Goal: Task Accomplishment & Management: Manage account settings

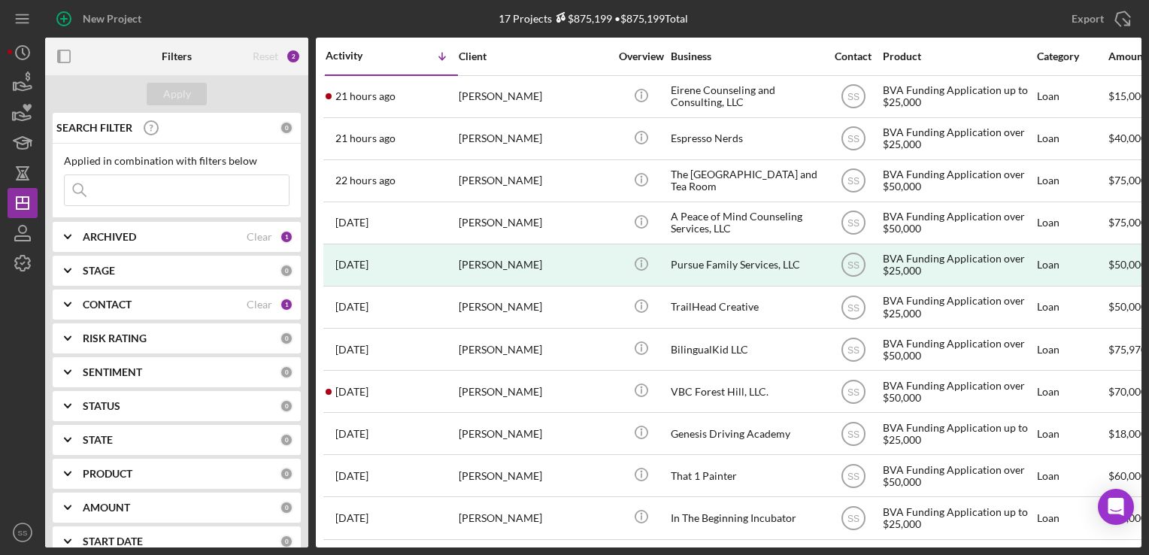
scroll to position [248, 0]
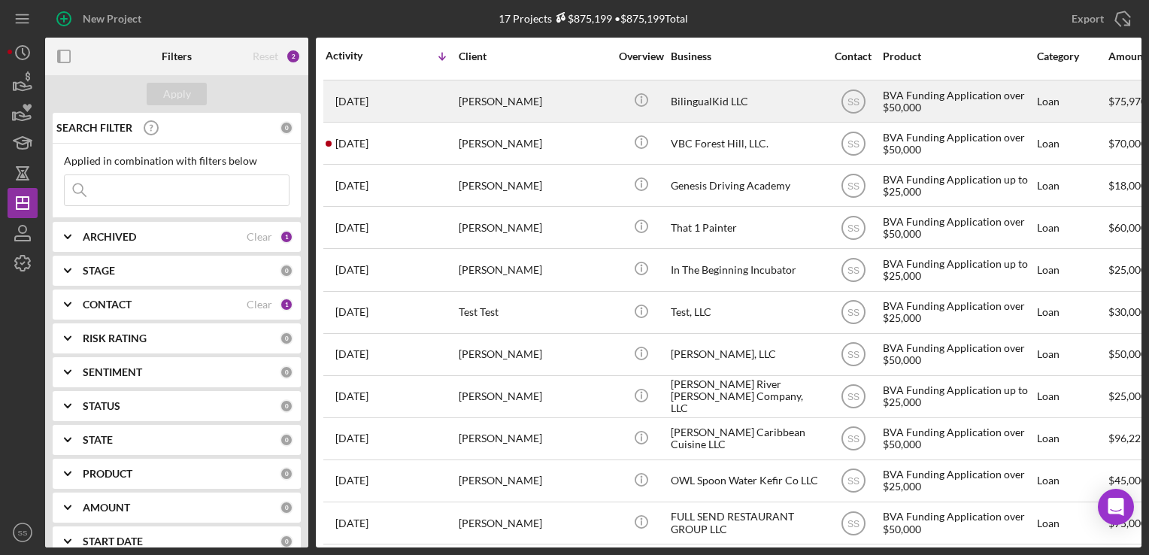
click at [511, 101] on div "[PERSON_NAME]" at bounding box center [534, 101] width 150 height 40
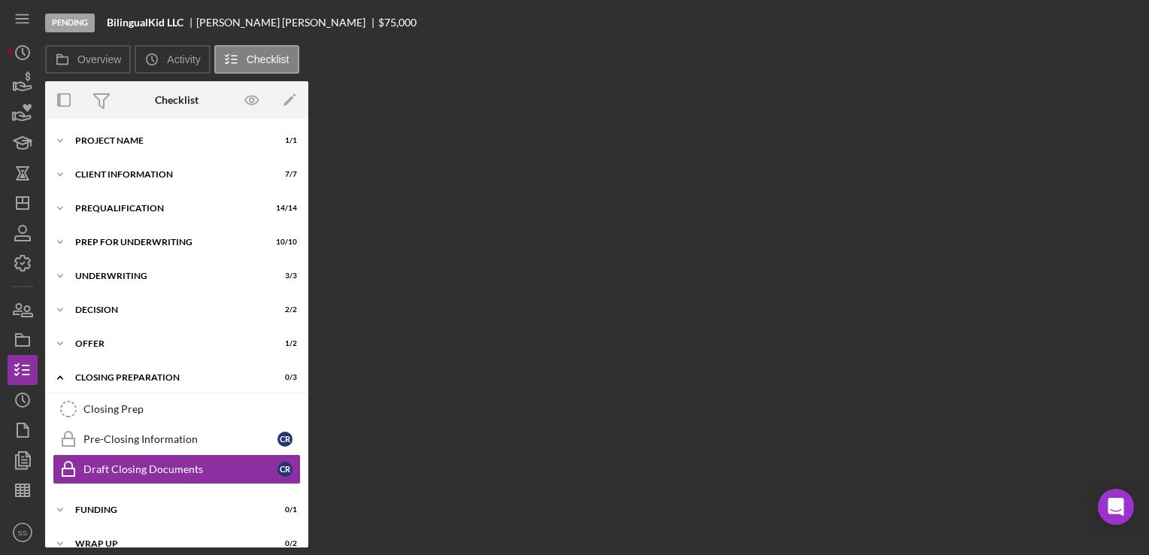
scroll to position [18, 0]
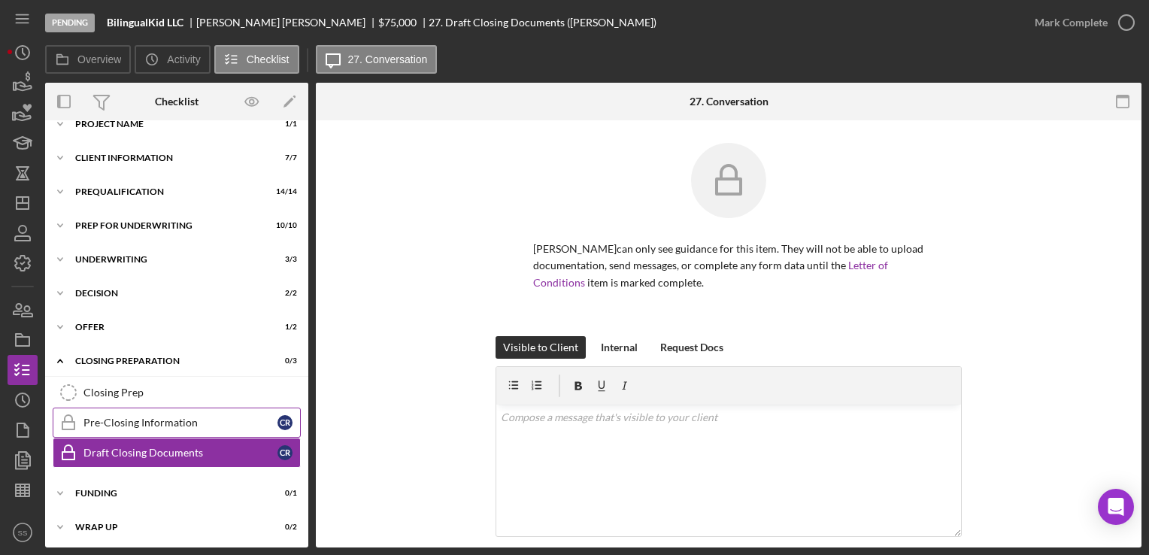
click at [101, 416] on div "Pre-Closing Information" at bounding box center [180, 422] width 194 height 12
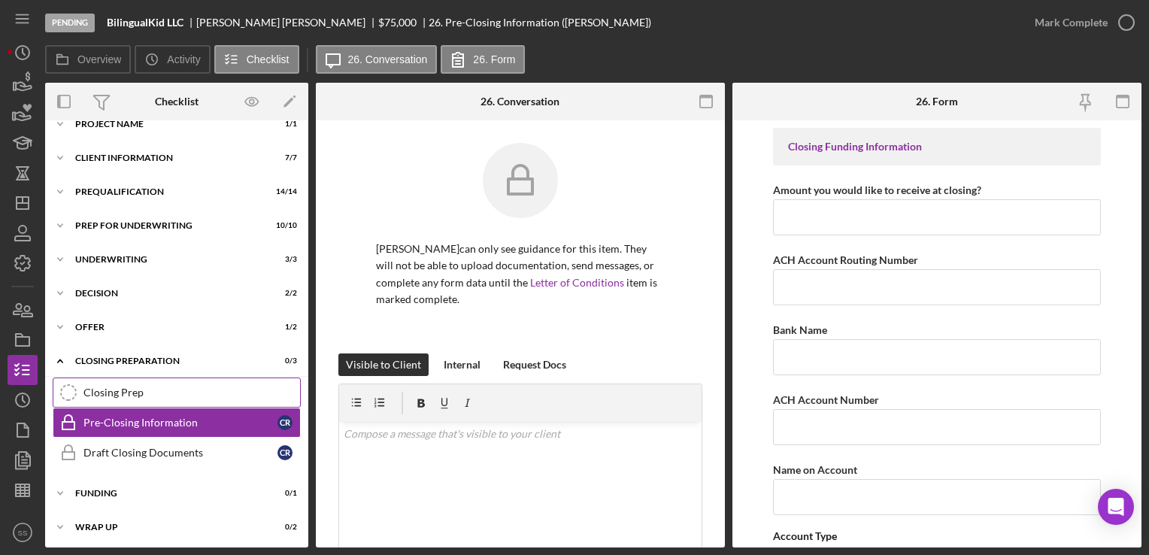
click at [140, 402] on link "Closing Prep Closing Prep" at bounding box center [177, 392] width 248 height 30
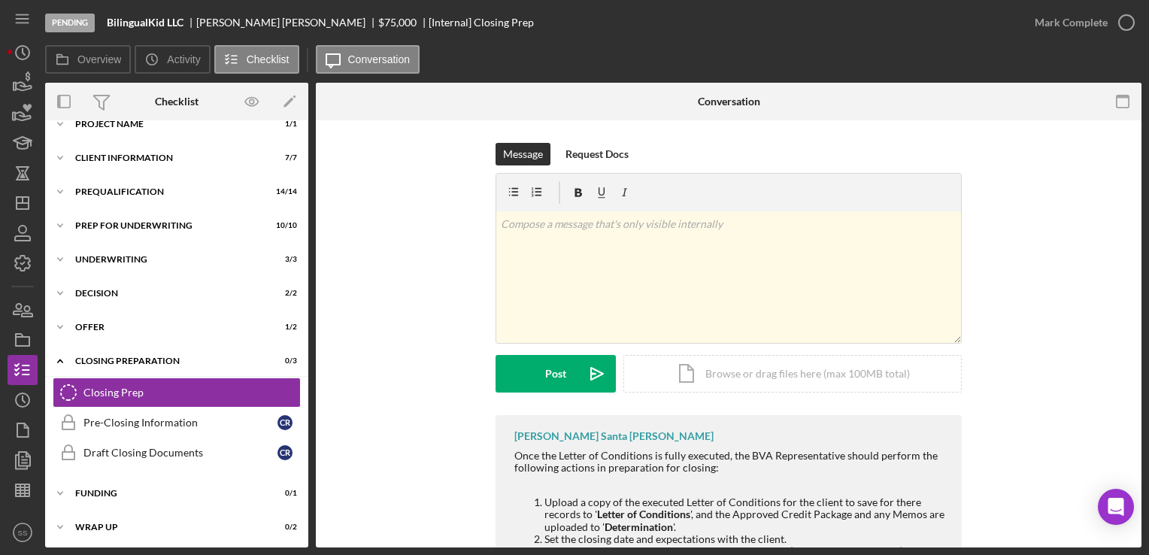
scroll to position [93, 0]
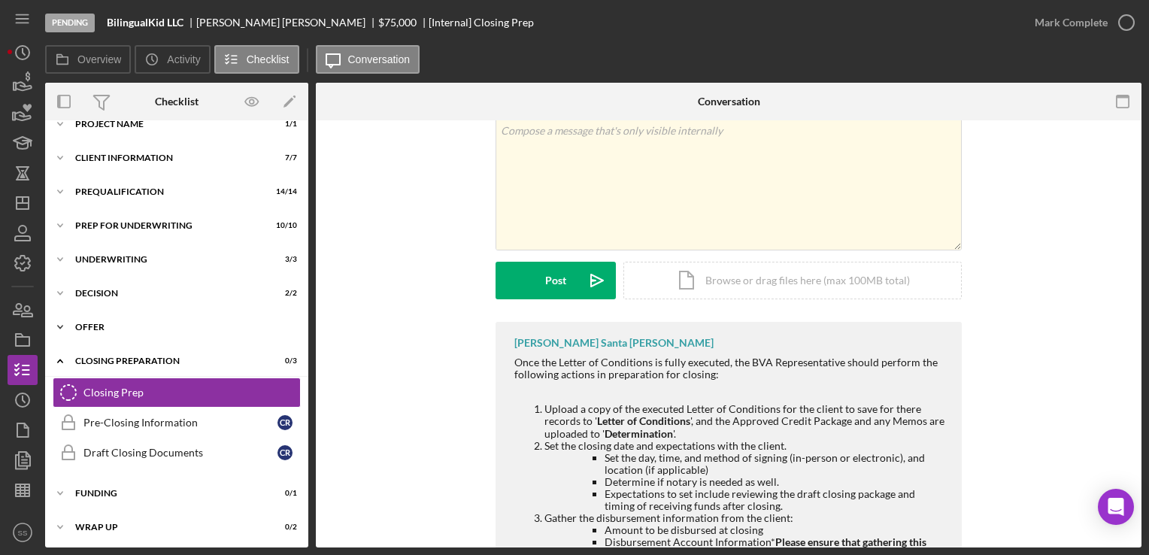
click at [153, 338] on div "Icon/Expander Offer 1 / 2" at bounding box center [176, 327] width 263 height 30
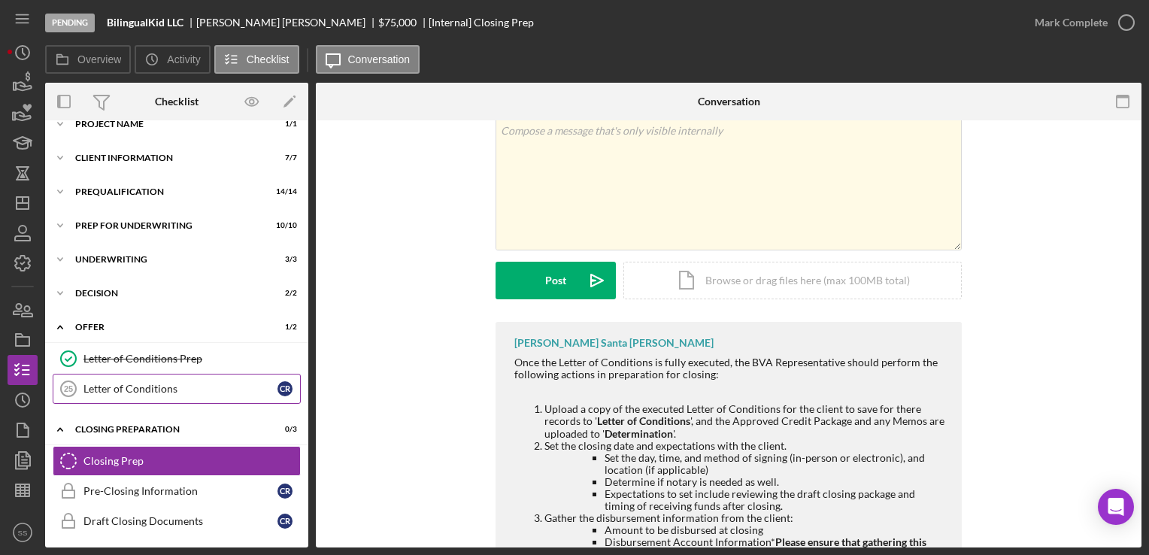
click at [156, 388] on div "Letter of Conditions" at bounding box center [180, 389] width 194 height 12
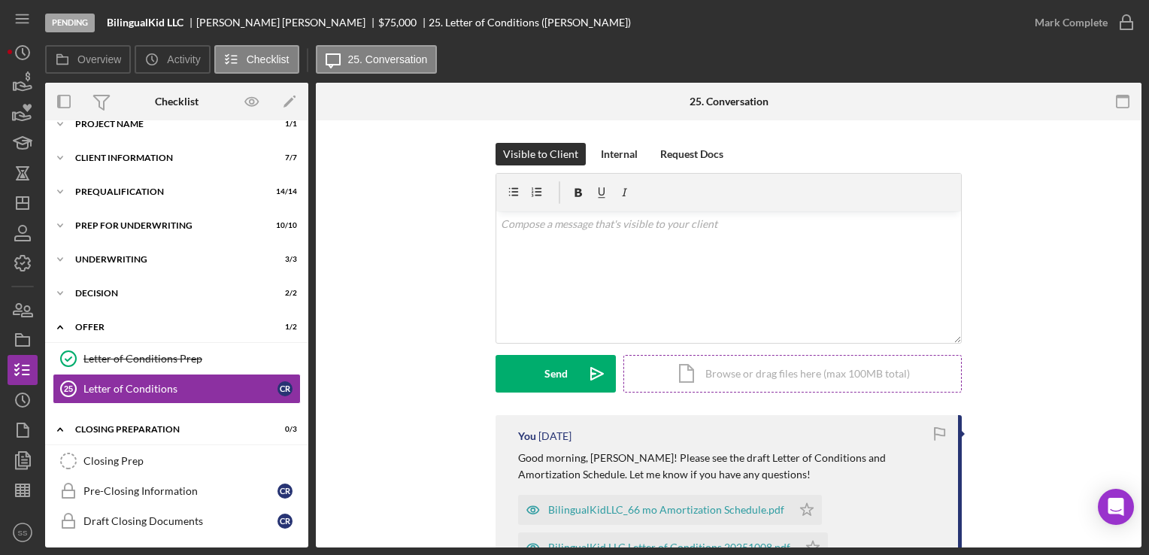
click at [707, 384] on div "Icon/Document Browse or drag files here (max 100MB total) Tap to choose files o…" at bounding box center [792, 374] width 338 height 38
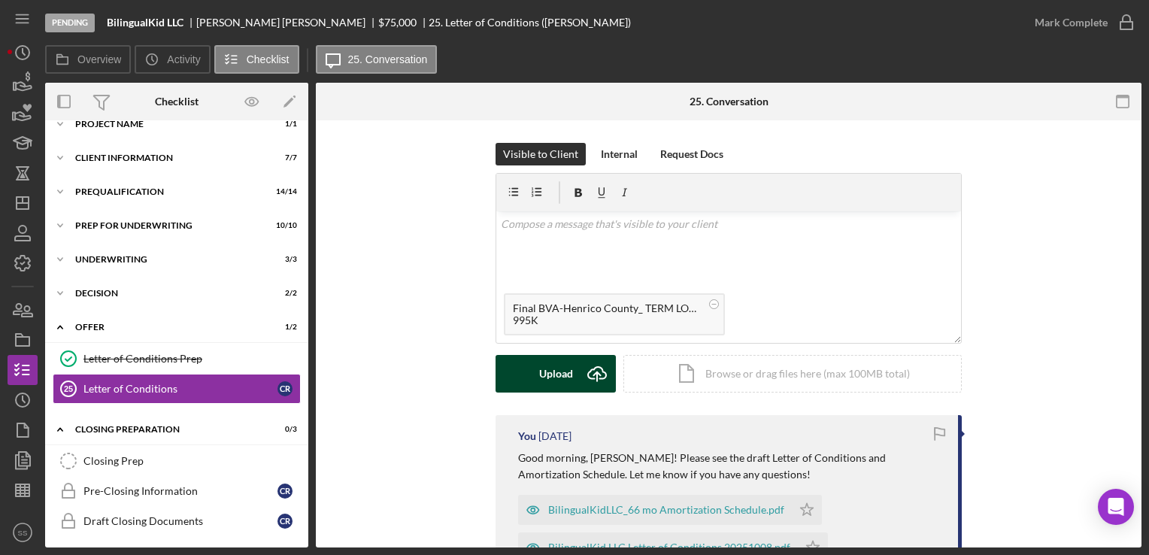
click at [580, 381] on icon "Icon/Upload" at bounding box center [597, 374] width 38 height 38
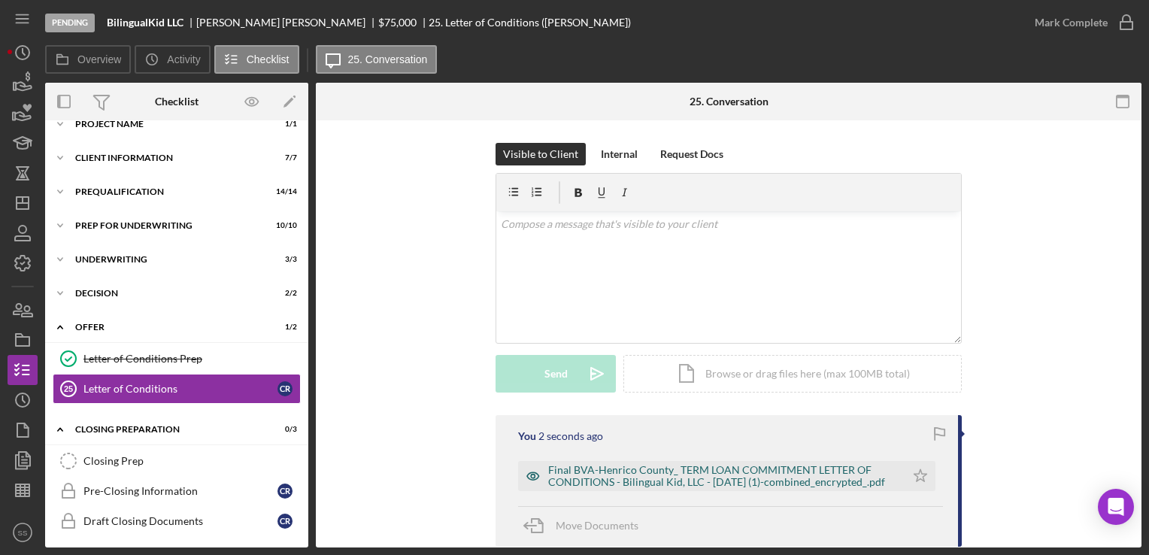
click at [598, 477] on div "Final BVA-Henrico County_ TERM LOAN COMMITMENT LETTER OF CONDITIONS - Bilingual…" at bounding box center [723, 476] width 350 height 24
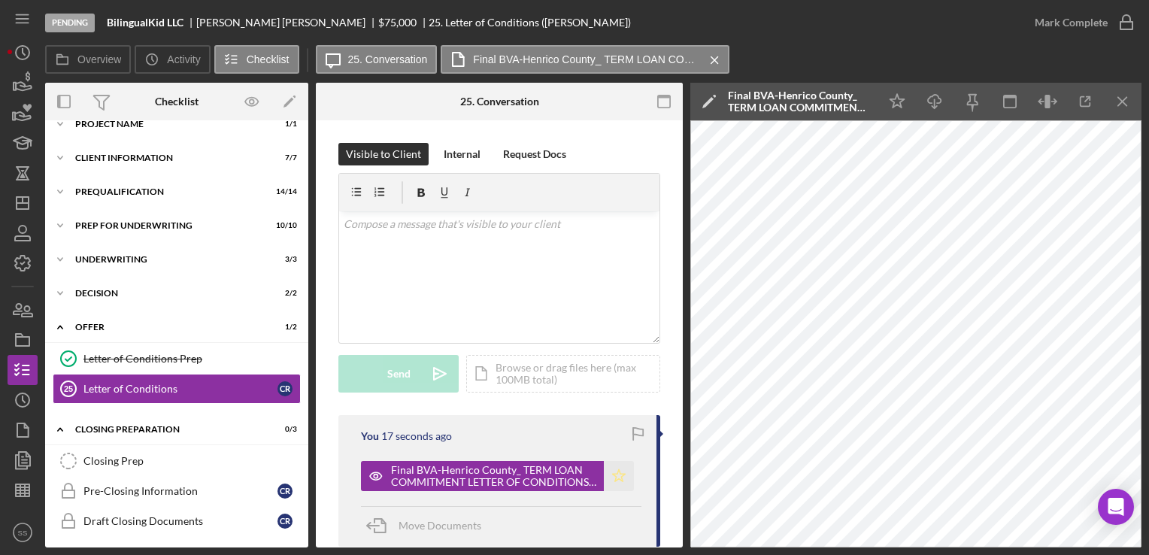
click at [613, 475] on icon "Icon/Star" at bounding box center [619, 476] width 30 height 30
click at [825, 89] on div "Final BVA-Henrico County_ TERM LOAN COMMITMENT LETTER OF CONDITIONS - Bilingual…" at bounding box center [799, 102] width 143 height 38
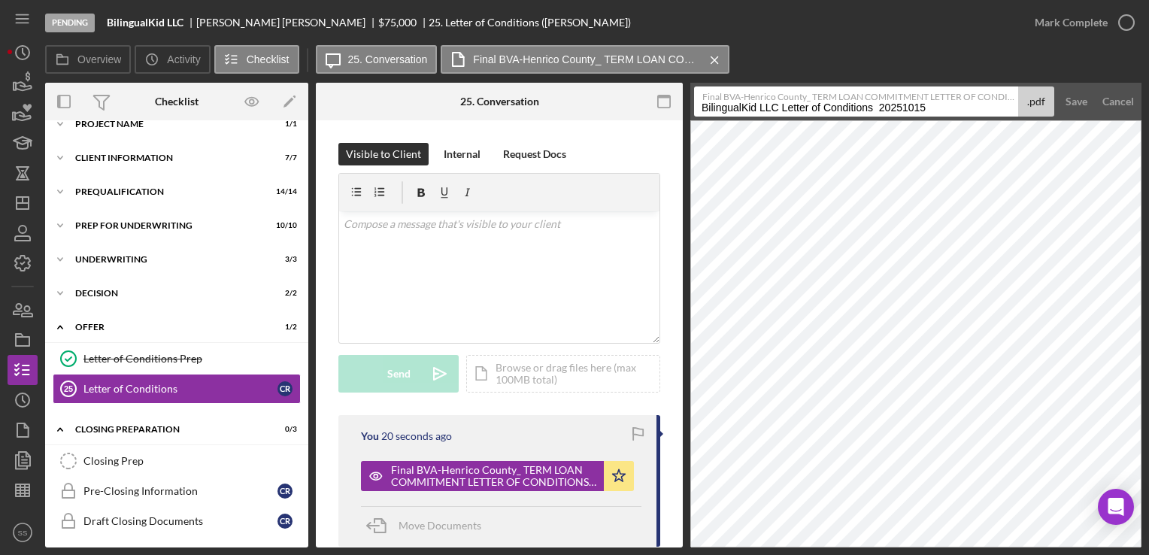
click at [717, 104] on input "BilingualKid LLC Letter of Conditions 20251015" at bounding box center [856, 101] width 324 height 30
drag, startPoint x: 860, startPoint y: 110, endPoint x: 656, endPoint y: 108, distance: 203.7
click at [656, 108] on div "Overview Internal Workflow Stage Pending Icon/Dropdown Arrow Archive (can unarc…" at bounding box center [593, 315] width 1096 height 465
type input "Executed BilingualKid LLC Letter of Conditions 20251015"
click at [1089, 96] on button "Save" at bounding box center [1076, 101] width 37 height 30
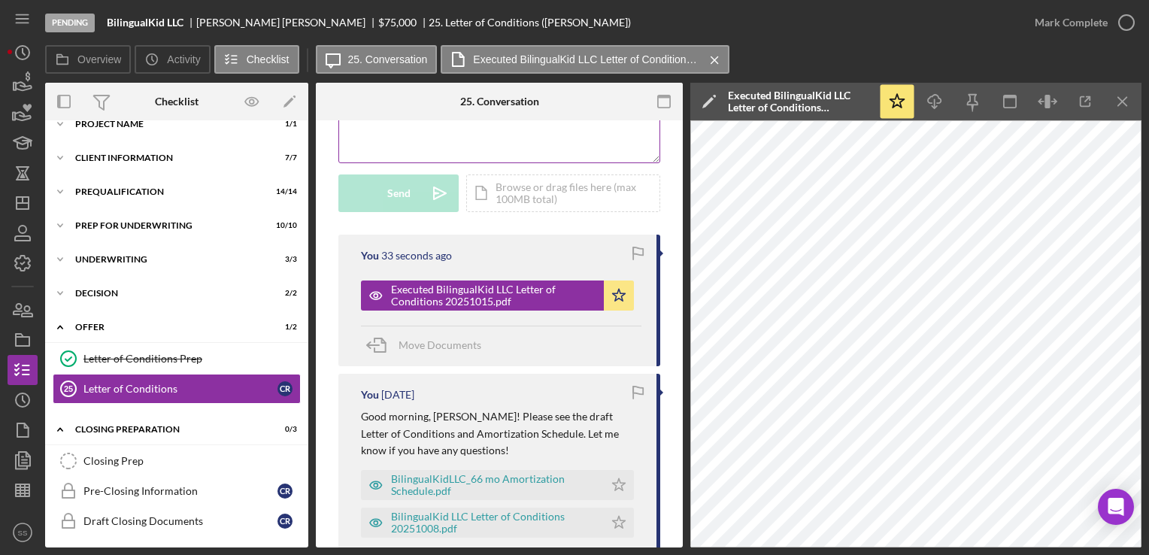
scroll to position [216, 0]
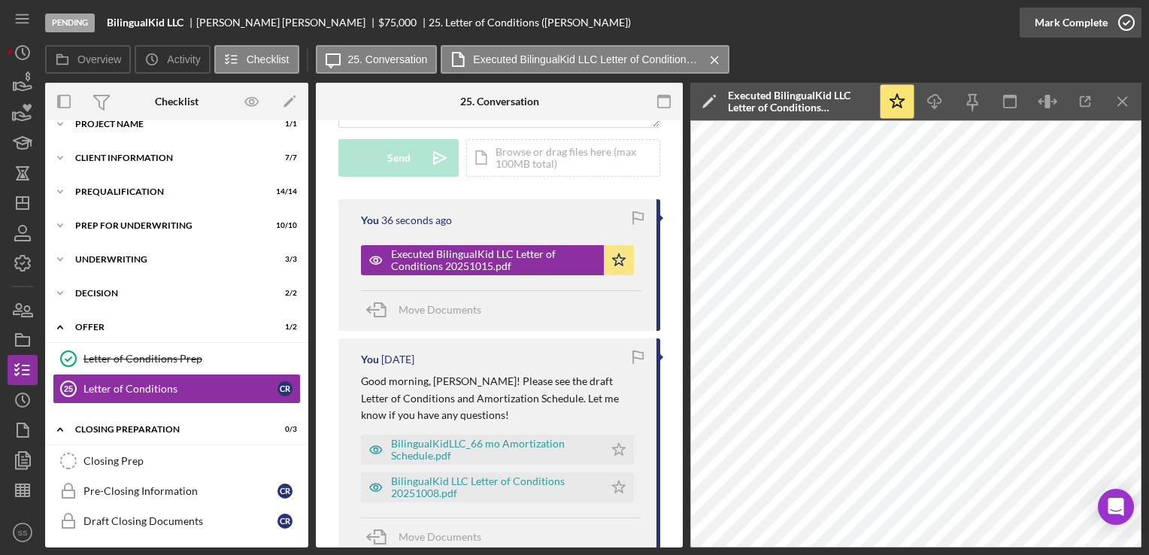
drag, startPoint x: 121, startPoint y: 383, endPoint x: 1052, endPoint y: 25, distance: 997.4
click at [1052, 25] on div "Mark Complete" at bounding box center [1070, 23] width 73 height 30
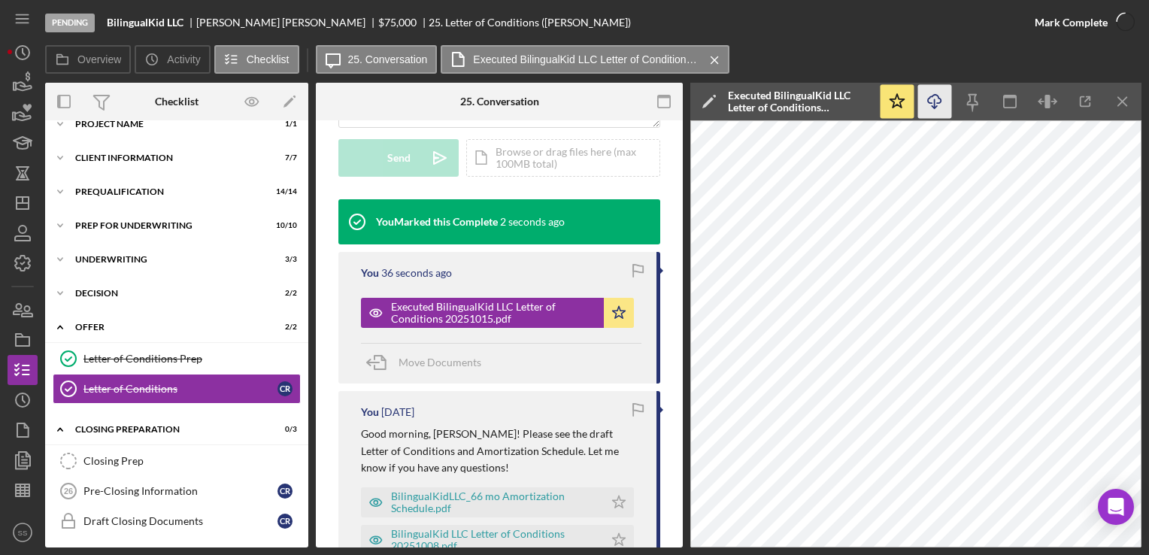
scroll to position [439, 0]
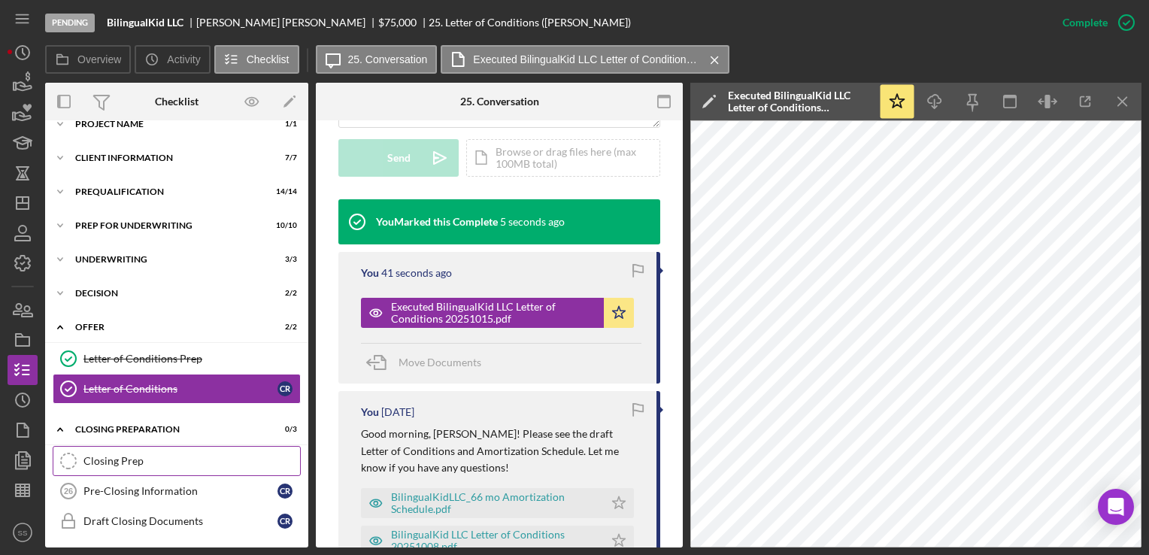
click at [135, 458] on div "Closing Prep" at bounding box center [191, 461] width 217 height 12
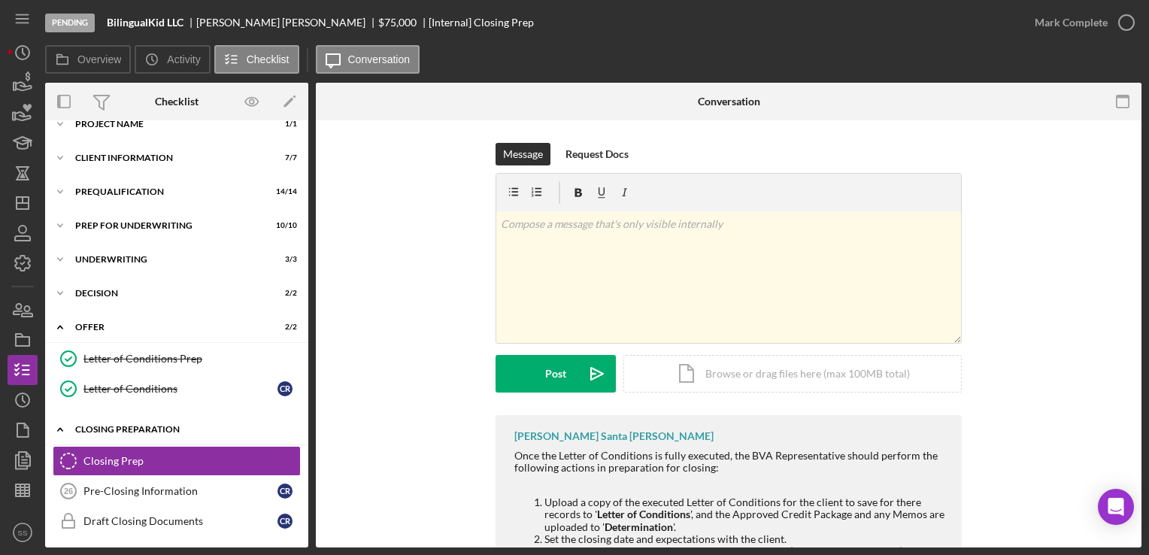
click at [120, 422] on div "Icon/Expander Closing Preparation 0 / 3" at bounding box center [176, 429] width 263 height 31
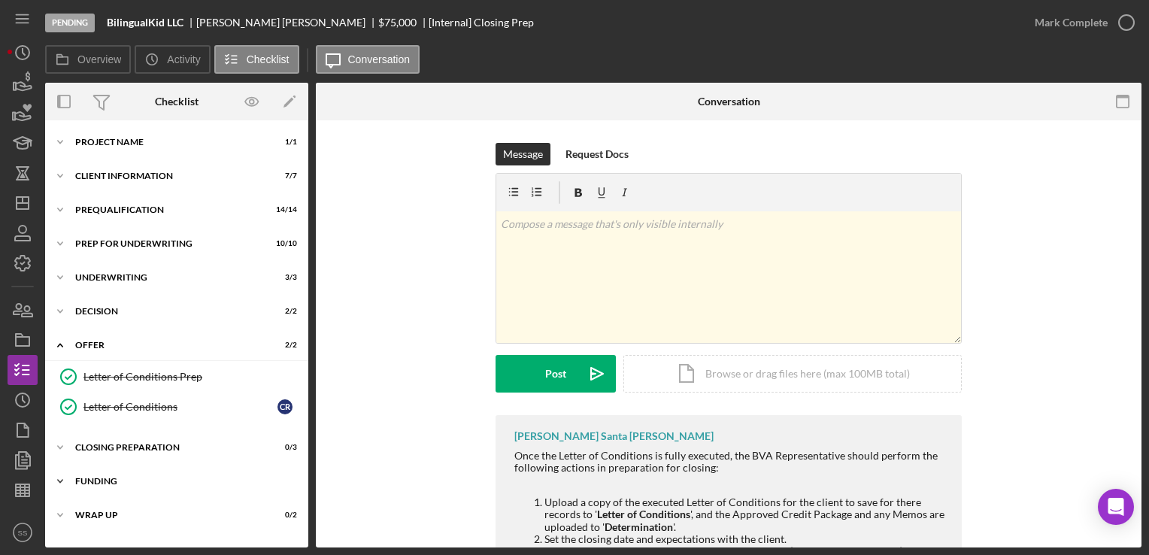
click at [132, 477] on div "Funding" at bounding box center [182, 481] width 214 height 9
click at [141, 464] on div "Icon/Expander Project Name 1 / 1 Icon/Expander Client Information 7 / 7 Icon/Ex…" at bounding box center [176, 348] width 263 height 441
click at [117, 443] on div "Closing Preparation" at bounding box center [182, 447] width 214 height 9
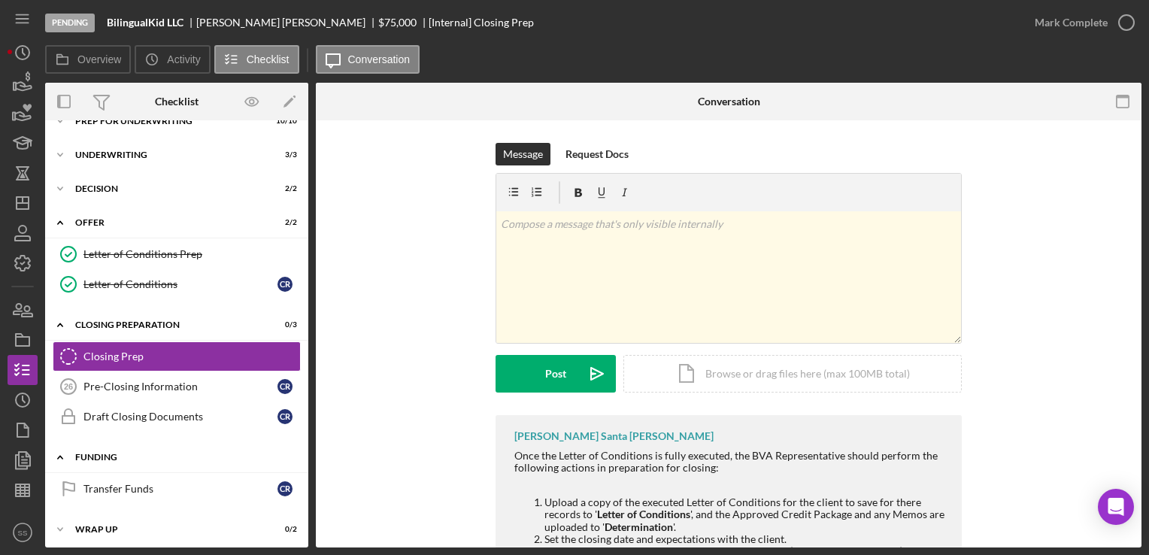
scroll to position [125, 0]
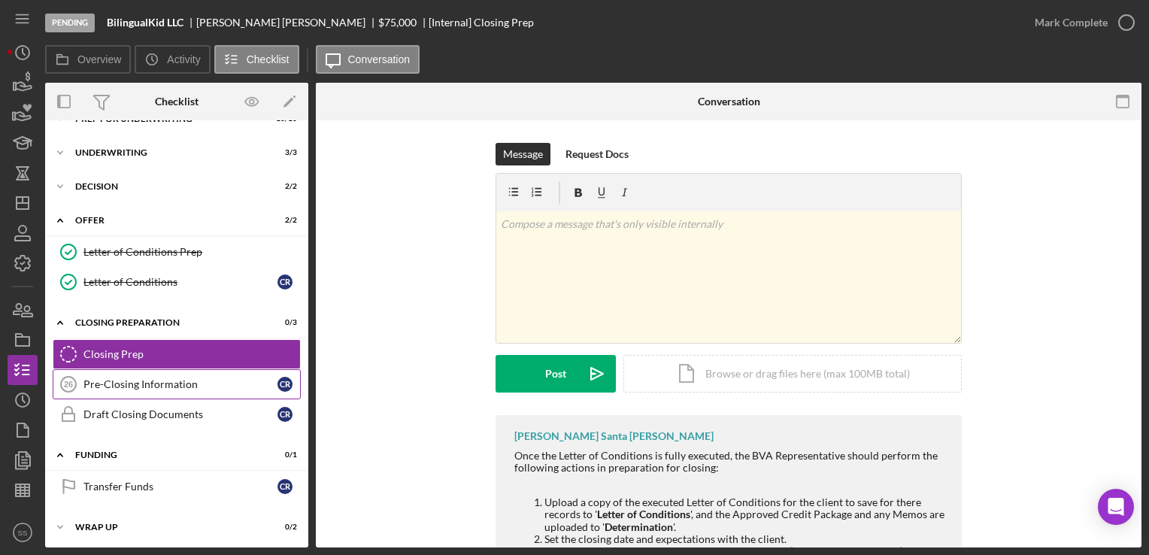
click at [165, 383] on div "Pre-Closing Information" at bounding box center [180, 384] width 194 height 12
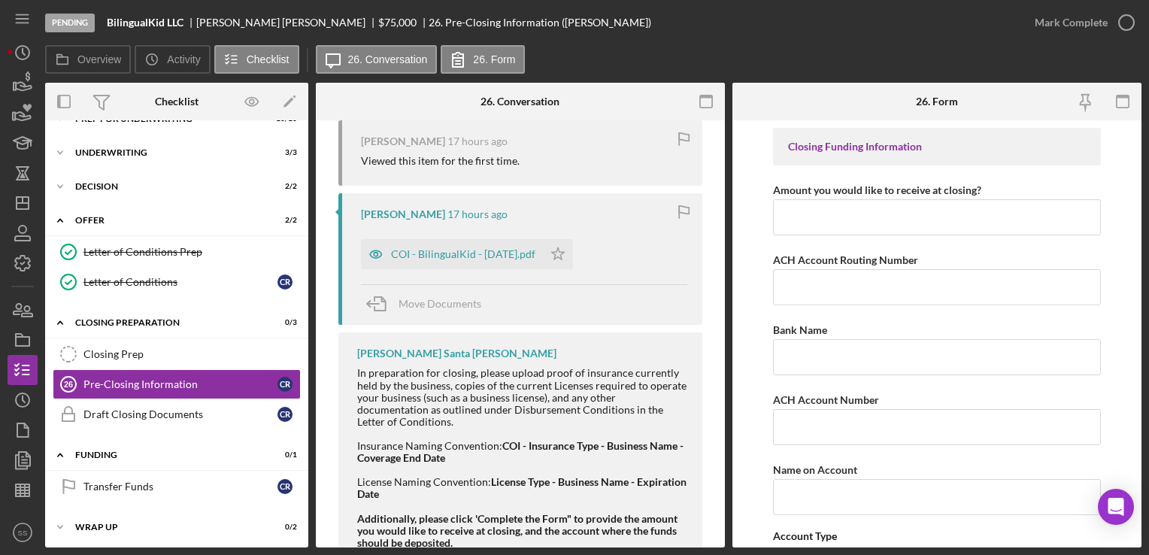
scroll to position [344, 0]
